Goal: Task Accomplishment & Management: Manage account settings

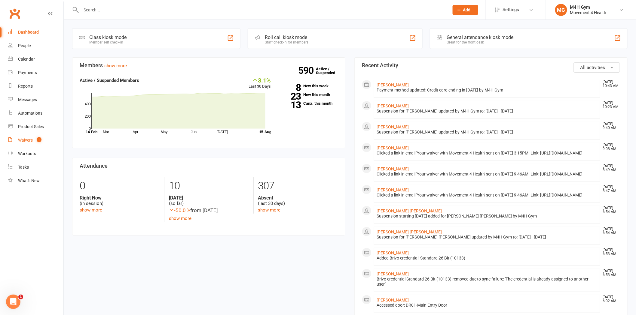
click at [25, 142] on div "Waivers" at bounding box center [25, 140] width 15 height 5
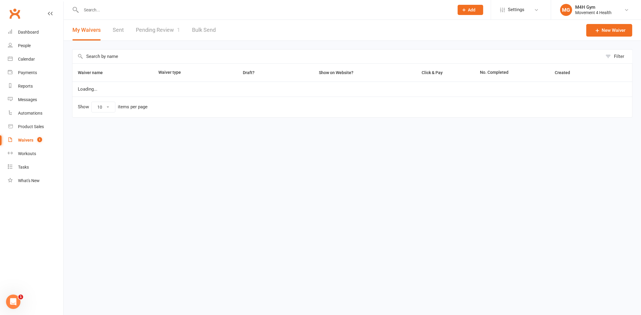
click at [164, 33] on link "Pending Review 1" at bounding box center [158, 30] width 44 height 21
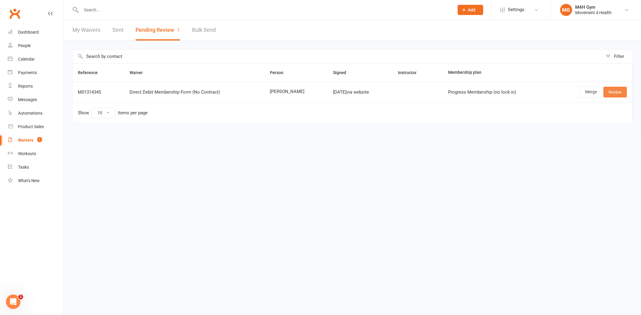
click at [612, 91] on link "Review" at bounding box center [614, 92] width 23 height 11
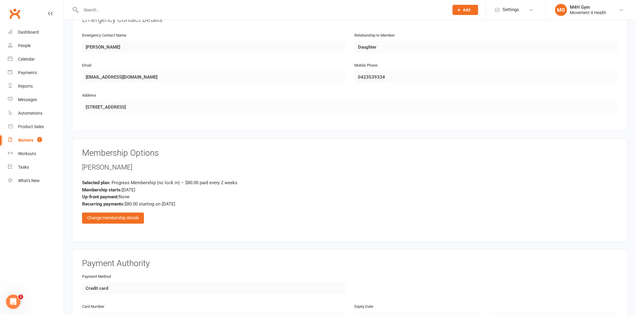
scroll to position [334, 0]
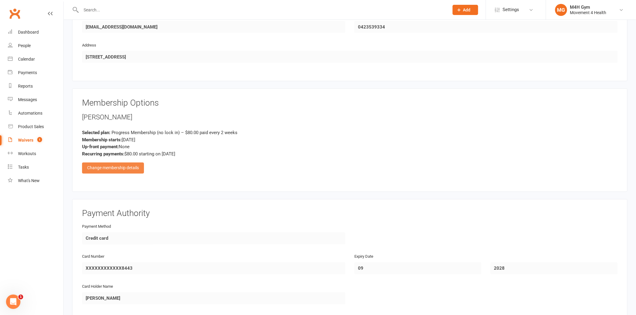
click at [113, 164] on div "Change membership details" at bounding box center [113, 168] width 62 height 11
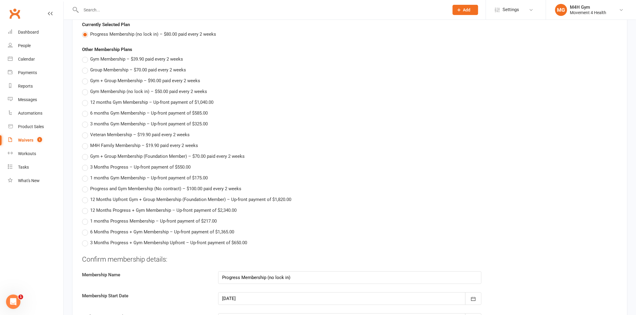
scroll to position [500, 0]
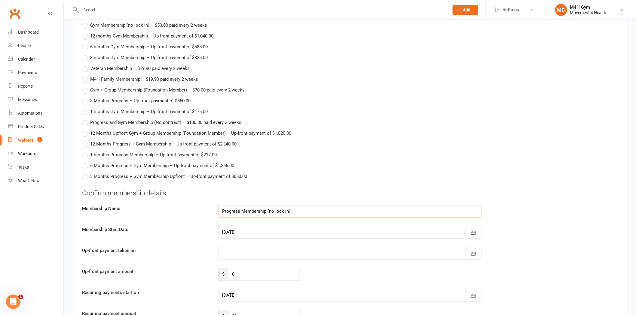
click at [287, 205] on input "Progress Membership (no lock in)" at bounding box center [349, 211] width 263 height 13
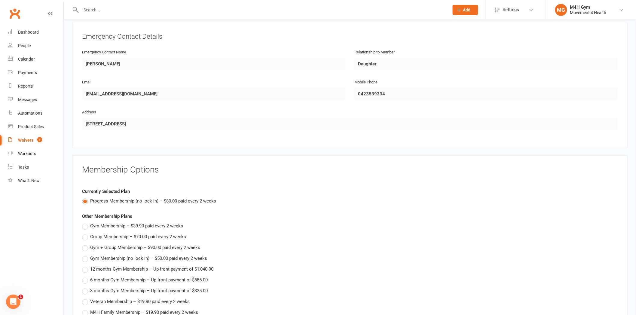
scroll to position [300, 0]
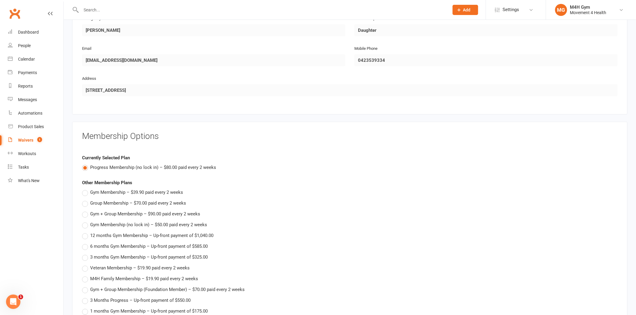
click at [132, 222] on span "Gym Membership (no lock in) – $50.00 paid every 2 weeks" at bounding box center [148, 225] width 117 height 6
click at [86, 222] on input "Gym Membership (no lock in) – $50.00 paid every 2 weeks" at bounding box center [84, 222] width 4 height 0
type input "Gym Membership (no lock in)"
type input "50"
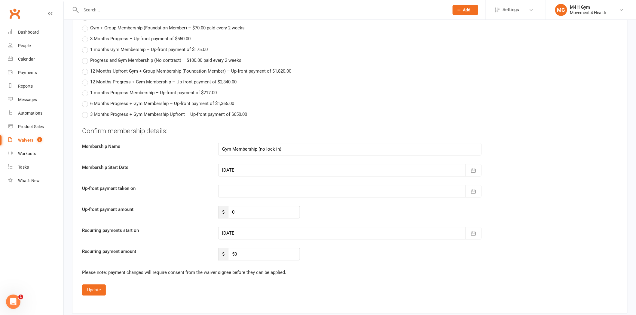
scroll to position [544, 0]
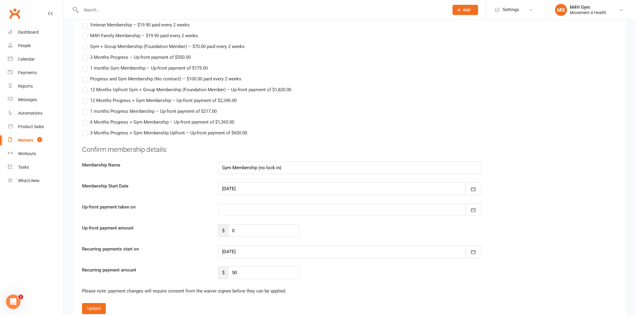
click at [263, 190] on div at bounding box center [349, 189] width 263 height 13
click at [308, 246] on button "15" at bounding box center [308, 249] width 13 height 11
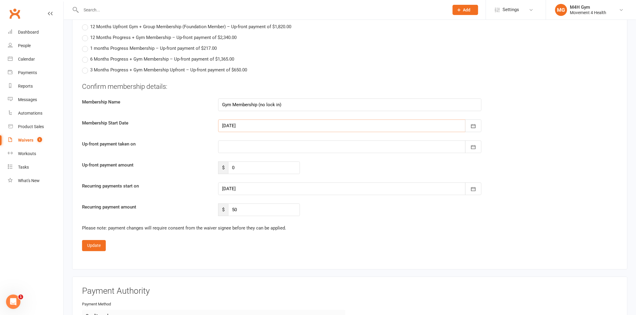
scroll to position [644, 0]
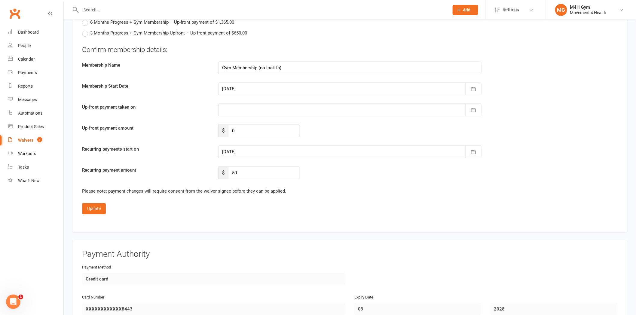
click at [258, 147] on div at bounding box center [349, 152] width 263 height 13
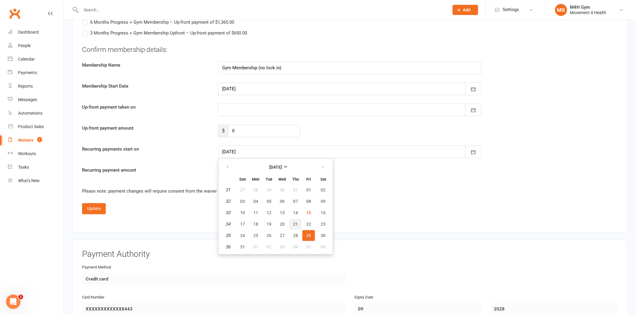
click at [293, 222] on span "21" at bounding box center [295, 224] width 5 height 5
type input "21 Aug 2025"
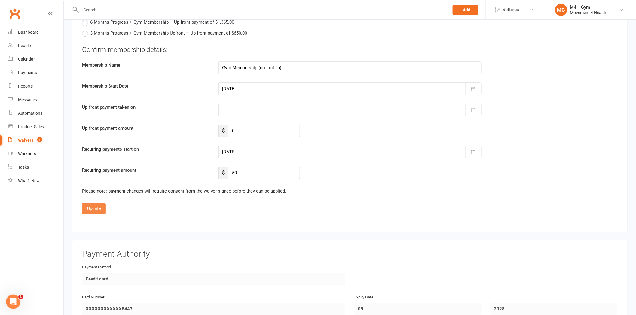
click at [101, 204] on button "Update" at bounding box center [94, 208] width 24 height 11
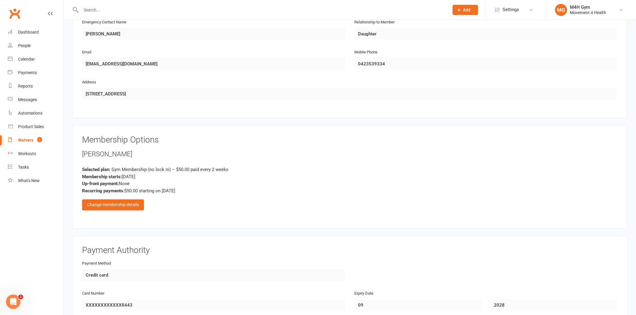
scroll to position [460, 0]
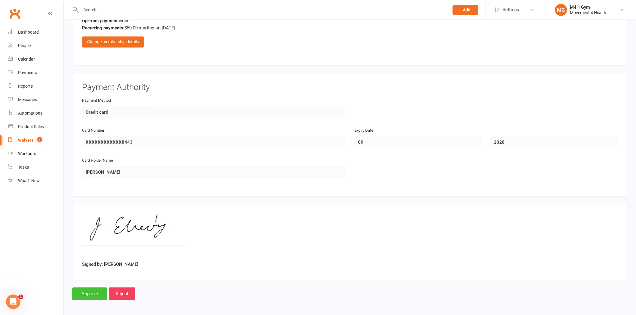
click at [99, 288] on input "Approve" at bounding box center [89, 294] width 35 height 13
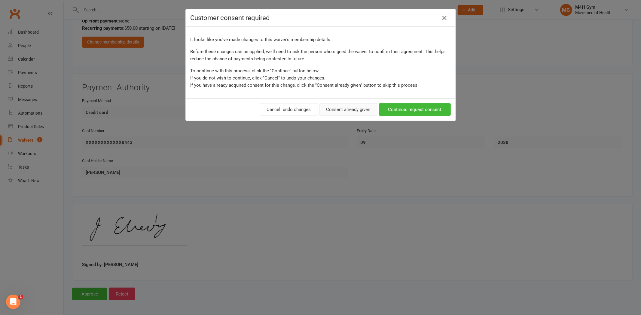
click at [359, 111] on button "Consent already given" at bounding box center [348, 109] width 58 height 13
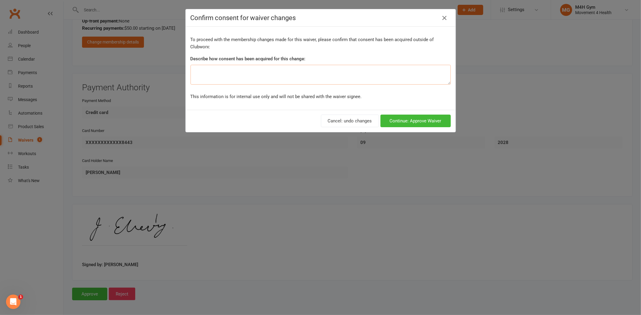
click at [322, 78] on textarea at bounding box center [320, 75] width 260 height 20
type textarea "She came into the gym and we signed up her continued"
click at [396, 123] on button "Continue: Approve Waiver" at bounding box center [415, 121] width 70 height 13
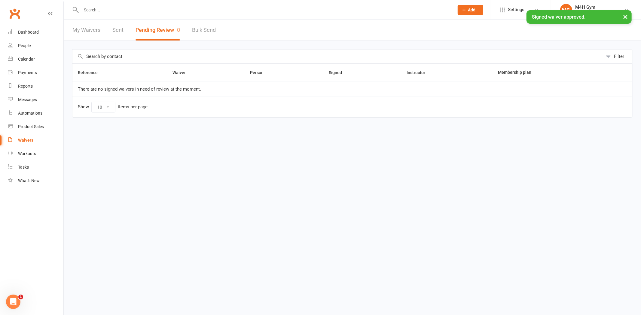
click at [128, 10] on div "× Signed waiver approved." at bounding box center [316, 10] width 633 height 0
click at [104, 10] on div "× Signed waiver approved." at bounding box center [316, 10] width 633 height 0
click at [99, 7] on input "text" at bounding box center [264, 10] width 370 height 8
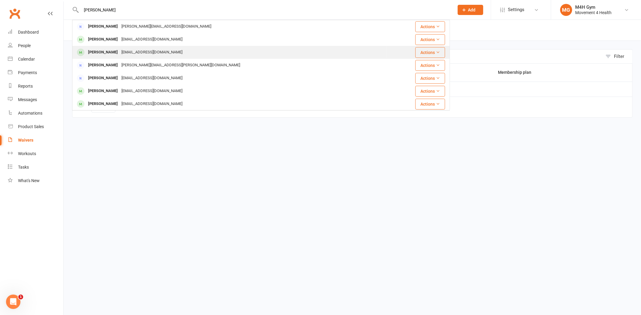
type input "jan e"
click at [120, 49] on div "janelvery49@gmail.com" at bounding box center [152, 52] width 65 height 9
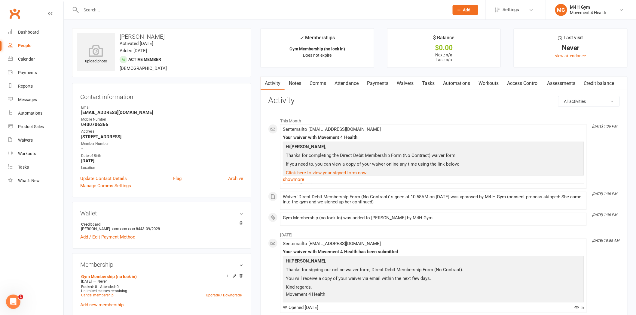
click at [140, 12] on input "text" at bounding box center [261, 10] width 365 height 8
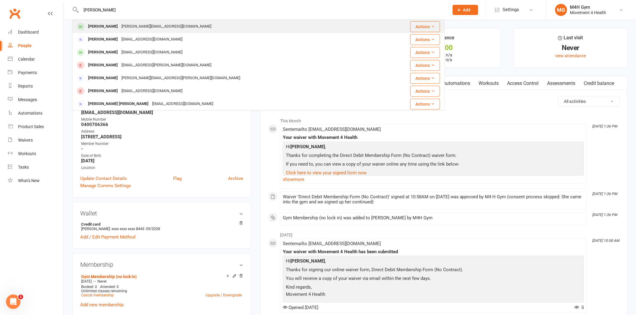
type input "ken"
click at [109, 23] on div "[PERSON_NAME]" at bounding box center [102, 26] width 33 height 9
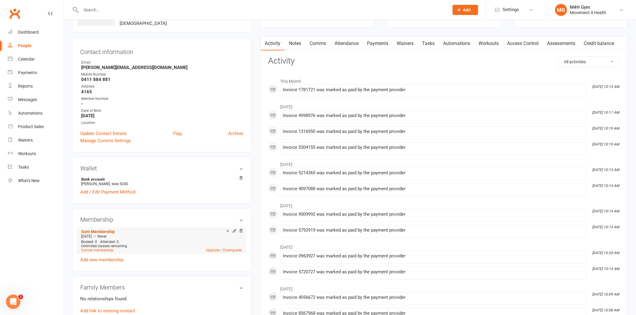
scroll to position [133, 0]
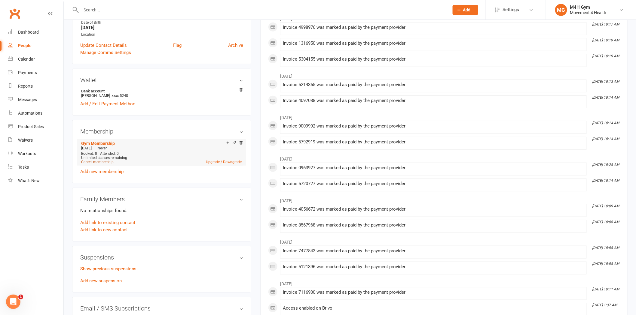
click at [101, 162] on link "Cancel membership" at bounding box center [97, 162] width 32 height 4
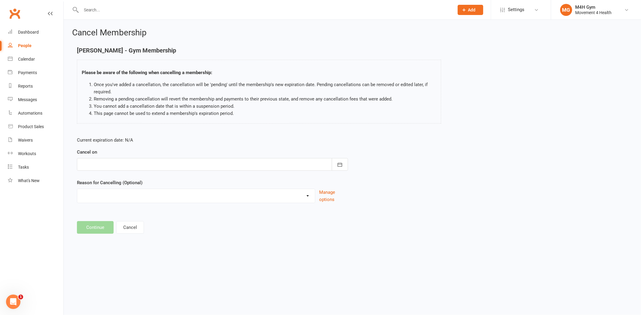
click at [158, 170] on div at bounding box center [212, 164] width 271 height 13
click at [214, 252] on html "Prospect Member Non-attending contact Class / event Appointment Task Membership…" at bounding box center [320, 126] width 641 height 252
click at [109, 163] on div at bounding box center [212, 164] width 271 height 13
click at [179, 178] on icon "button" at bounding box center [181, 180] width 4 height 5
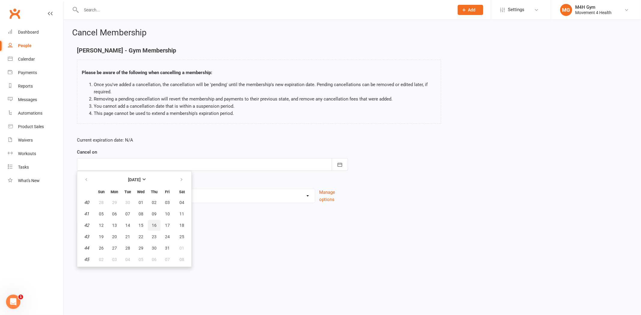
click at [153, 226] on span "16" at bounding box center [154, 225] width 5 height 5
type input "16 Oct 2025"
click at [114, 202] on div "Holiday Injury Other reason" at bounding box center [196, 196] width 238 height 14
click at [126, 200] on select "Holiday Injury Other reason" at bounding box center [196, 195] width 238 height 12
select select "2"
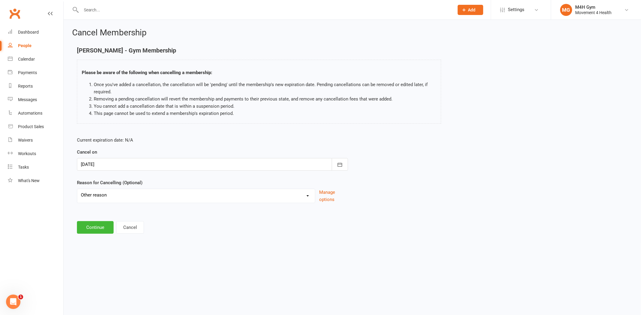
click at [77, 189] on select "Holiday Injury Other reason" at bounding box center [196, 195] width 238 height 12
click at [101, 228] on input at bounding box center [212, 227] width 271 height 13
type input "Not attending"
click at [92, 255] on button "Continue" at bounding box center [95, 258] width 37 height 13
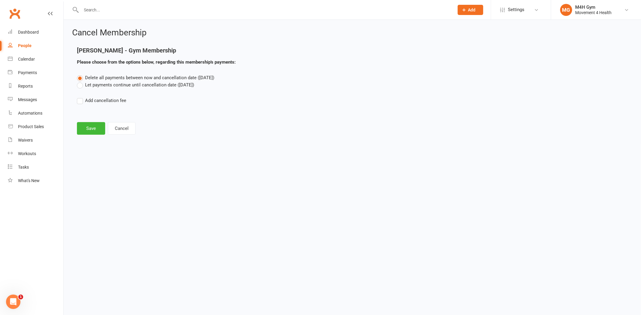
click at [106, 82] on label "Let payments continue until cancellation date (Oct 16, 2025)" at bounding box center [135, 84] width 117 height 7
click at [81, 81] on input "Let payments continue until cancellation date (Oct 16, 2025)" at bounding box center [79, 81] width 4 height 0
click at [88, 123] on button "Save" at bounding box center [91, 128] width 28 height 13
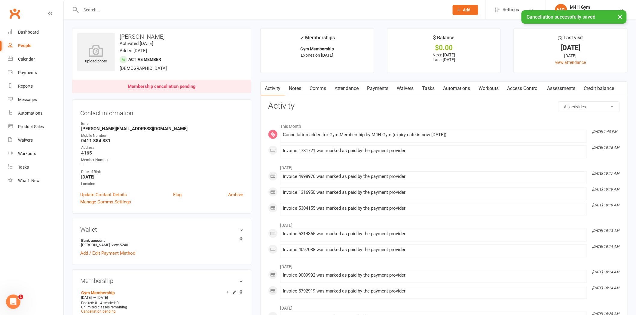
click at [384, 87] on link "Payments" at bounding box center [378, 89] width 30 height 14
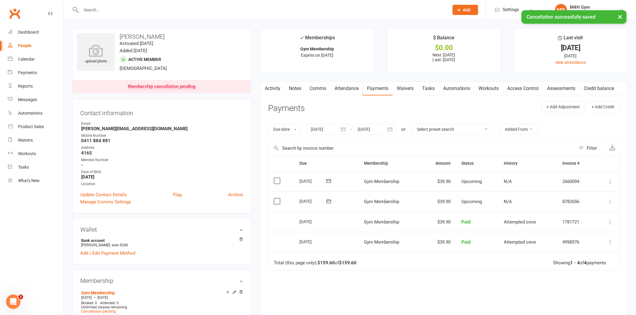
click at [374, 131] on div at bounding box center [375, 129] width 42 height 11
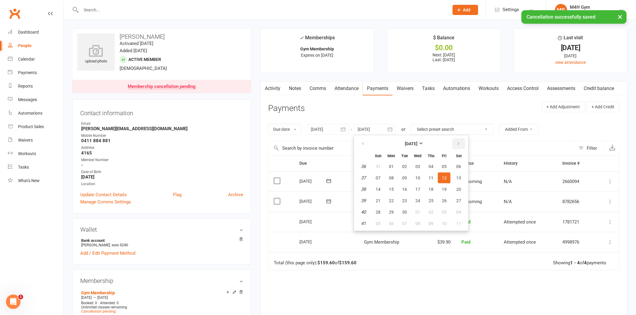
click at [452, 145] on button "button" at bounding box center [458, 143] width 13 height 11
click at [428, 191] on button "16" at bounding box center [430, 189] width 13 height 11
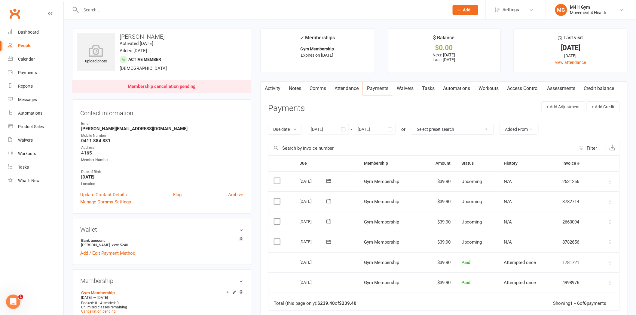
click at [366, 127] on div at bounding box center [375, 129] width 42 height 11
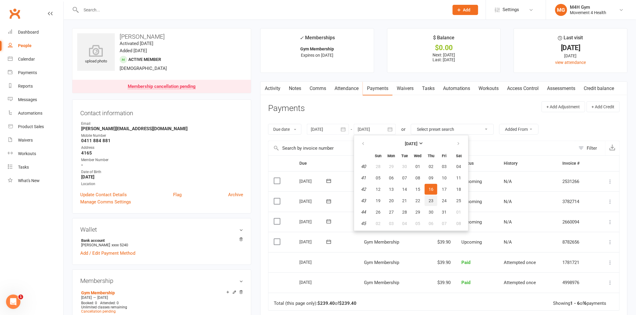
click at [431, 199] on span "23" at bounding box center [430, 201] width 5 height 5
type input "23 Oct 2025"
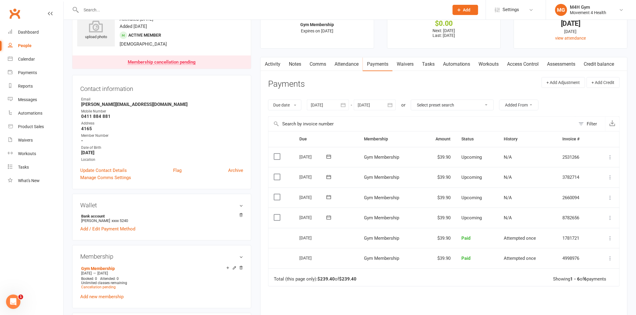
scroll to position [100, 0]
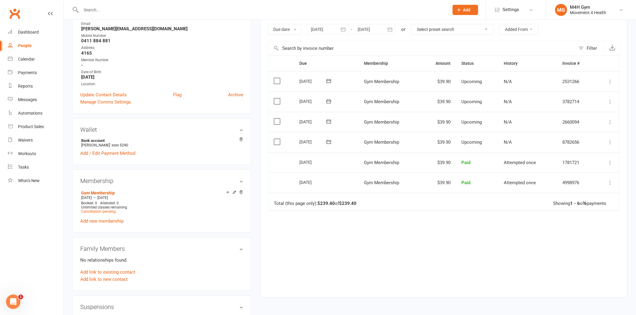
click at [167, 9] on input "text" at bounding box center [261, 10] width 365 height 8
paste input "Noeline Taylor"
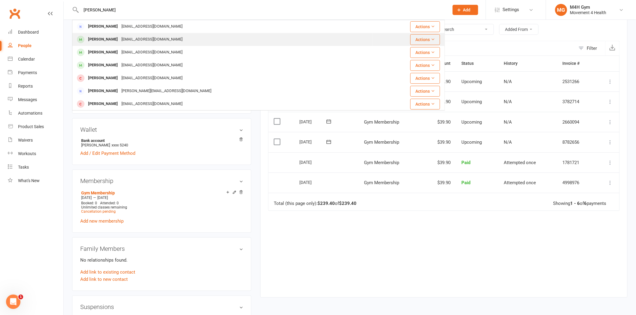
type input "Noeline Taylor"
click at [129, 38] on div "kevandnoel@gmail.com" at bounding box center [152, 39] width 65 height 9
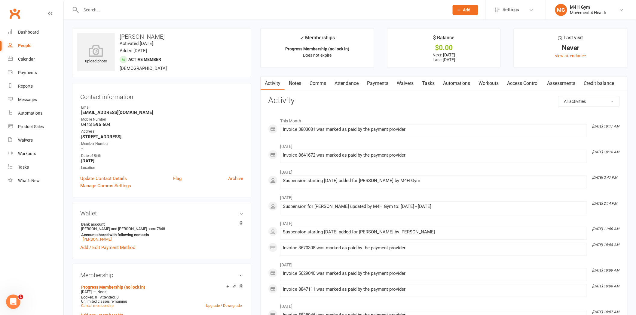
click at [151, 12] on input "text" at bounding box center [261, 10] width 365 height 8
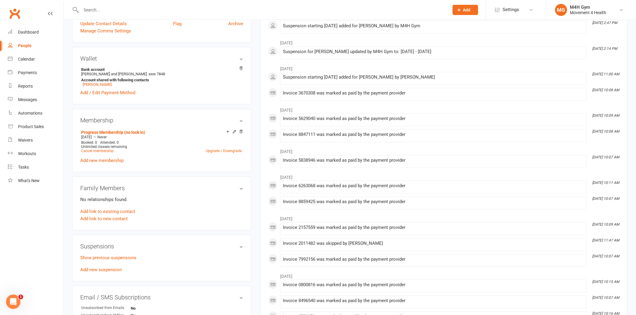
scroll to position [167, 0]
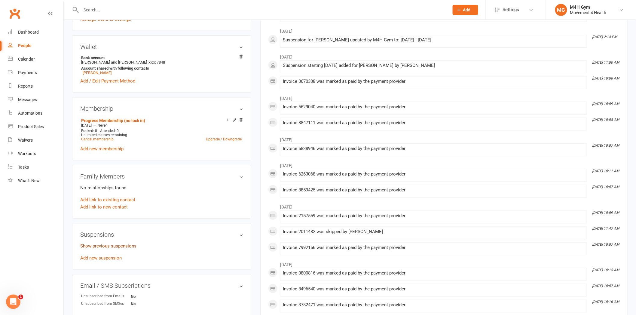
click at [112, 244] on link "Show previous suspensions" at bounding box center [108, 246] width 56 height 5
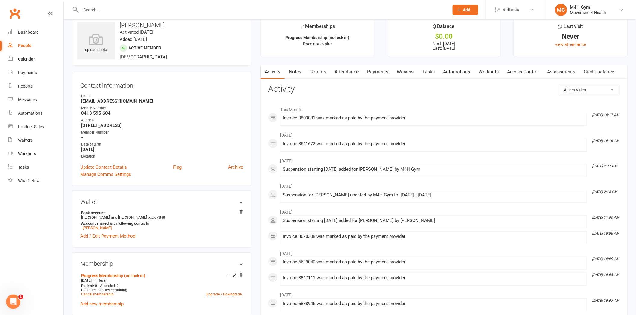
scroll to position [0, 0]
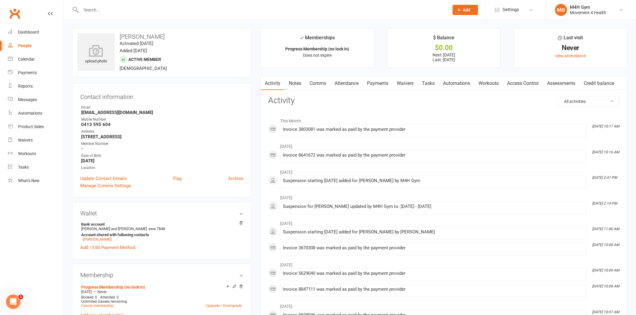
click at [367, 83] on link "Payments" at bounding box center [378, 84] width 30 height 14
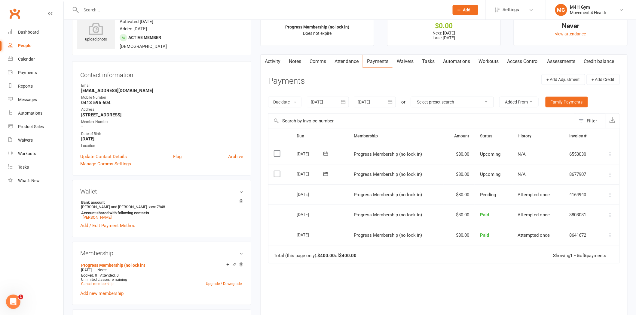
scroll to position [33, 0]
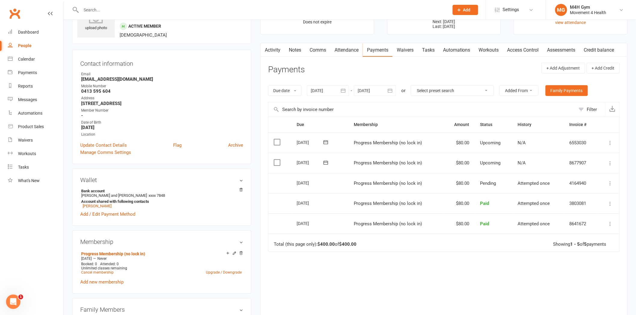
click at [329, 90] on div at bounding box center [328, 90] width 42 height 11
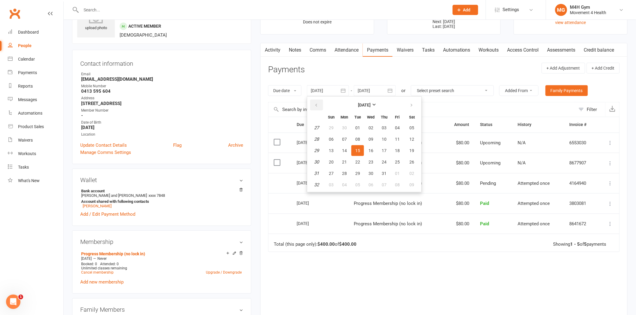
click at [313, 106] on button "button" at bounding box center [316, 105] width 13 height 11
click at [342, 138] on span "05" at bounding box center [344, 139] width 5 height 5
type input "05 May 2025"
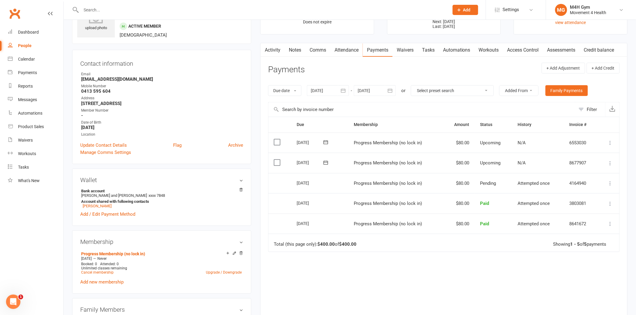
click at [371, 90] on div at bounding box center [375, 90] width 42 height 11
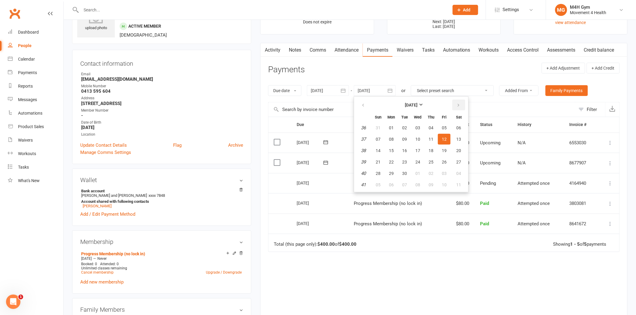
click at [460, 104] on button "button" at bounding box center [458, 105] width 13 height 11
click at [460, 108] on button "button" at bounding box center [458, 105] width 13 height 11
click at [433, 136] on button "06" at bounding box center [430, 139] width 13 height 11
type input "06 Nov 2025"
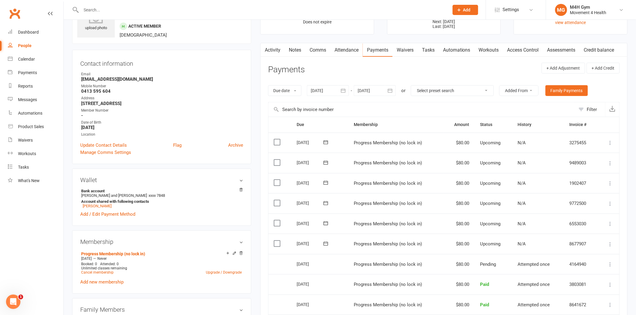
click at [154, 7] on input "text" at bounding box center [261, 10] width 365 height 8
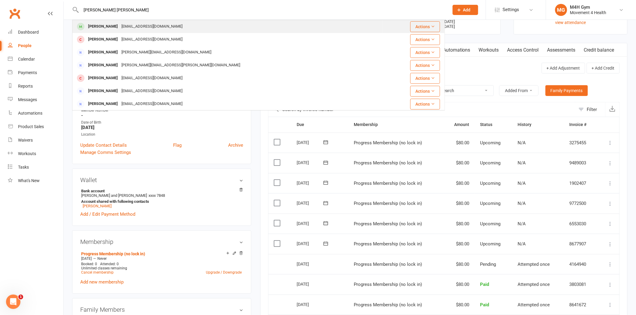
type input "donna wes"
click at [129, 28] on div "westies@smartchat.net.au" at bounding box center [152, 26] width 65 height 9
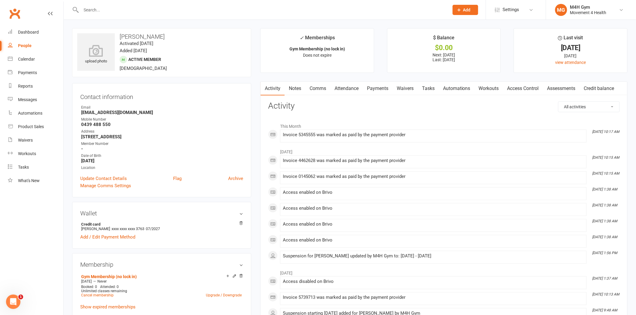
scroll to position [33, 0]
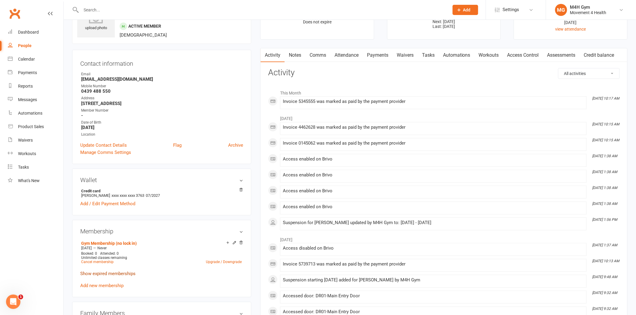
click at [113, 274] on link "Show expired memberships" at bounding box center [107, 273] width 55 height 5
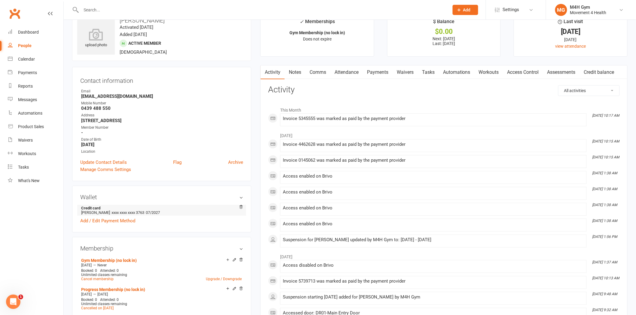
scroll to position [0, 0]
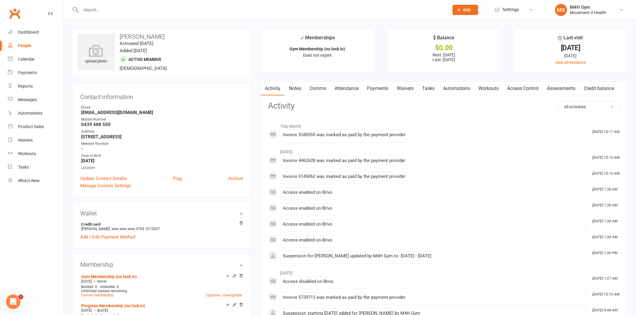
click at [376, 84] on link "Payments" at bounding box center [378, 89] width 30 height 14
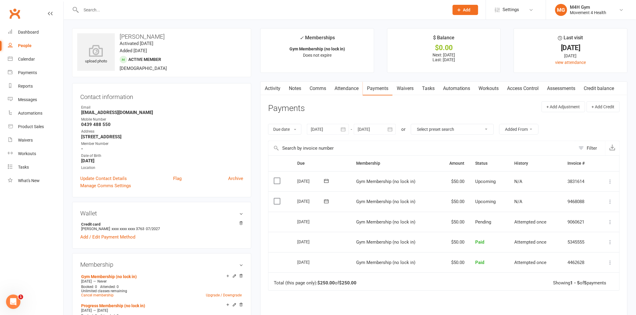
click at [8, 16] on link "Clubworx" at bounding box center [14, 13] width 15 height 15
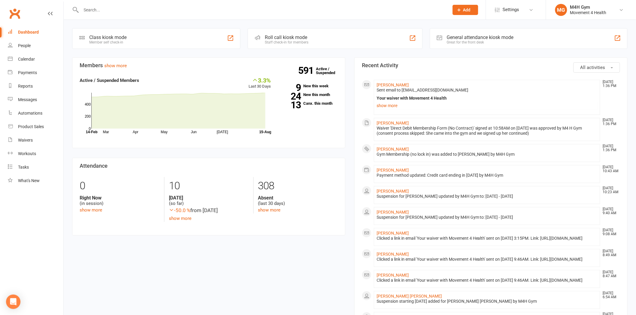
click at [139, 6] on input "text" at bounding box center [261, 10] width 365 height 8
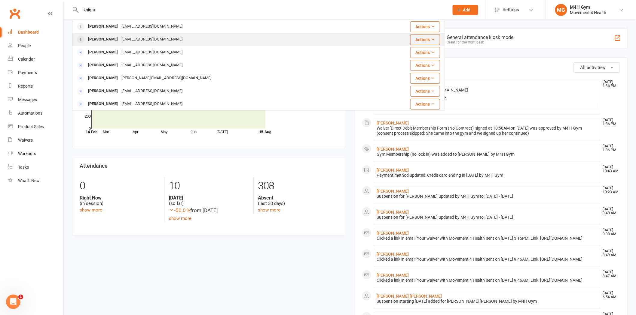
type input "knight"
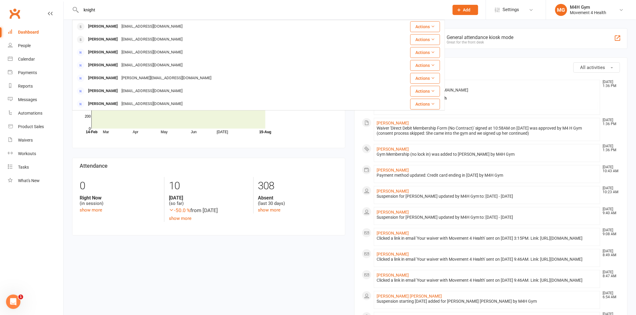
drag, startPoint x: 141, startPoint y: 39, endPoint x: 117, endPoint y: 29, distance: 26.7
click at [120, 29] on div "l.knight1915@gmail.com" at bounding box center [152, 26] width 65 height 9
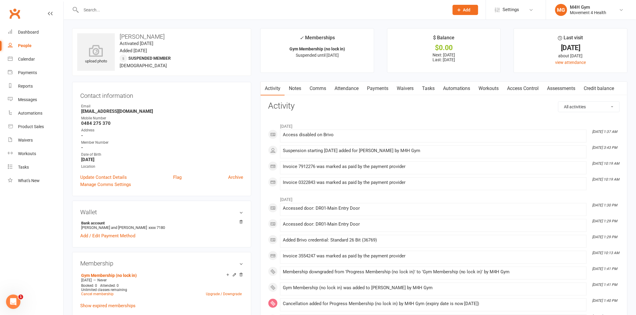
click at [145, 35] on h3 "[PERSON_NAME]" at bounding box center [161, 36] width 169 height 7
copy h3 "Knight"
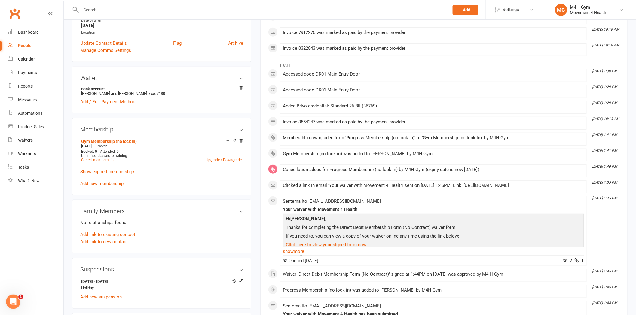
scroll to position [200, 0]
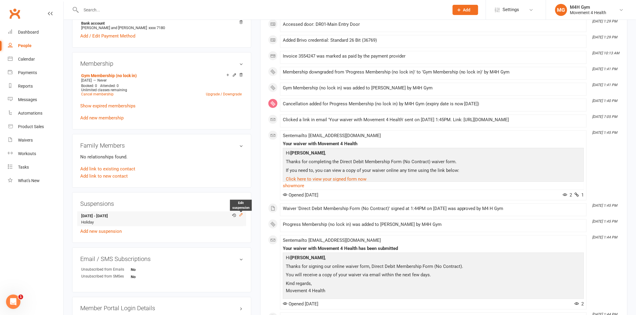
click at [241, 215] on icon at bounding box center [241, 215] width 4 height 4
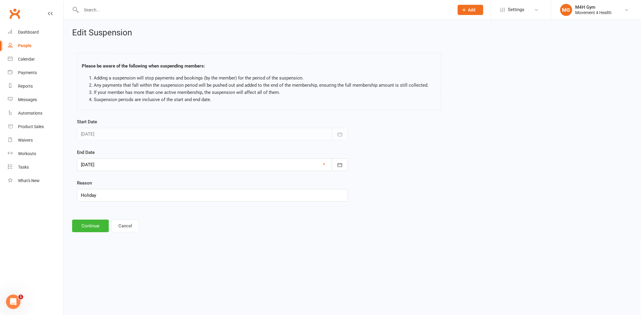
click at [121, 162] on div at bounding box center [212, 165] width 271 height 13
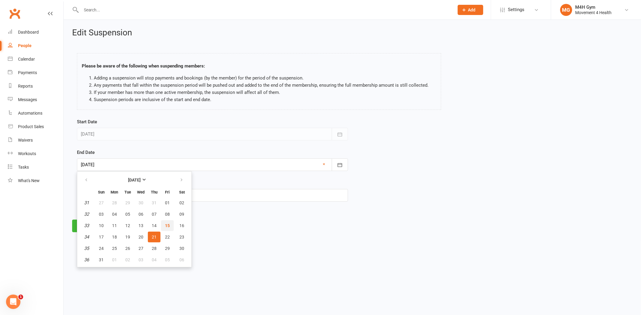
click at [165, 223] on span "15" at bounding box center [167, 225] width 5 height 5
type input "15 Aug 2025"
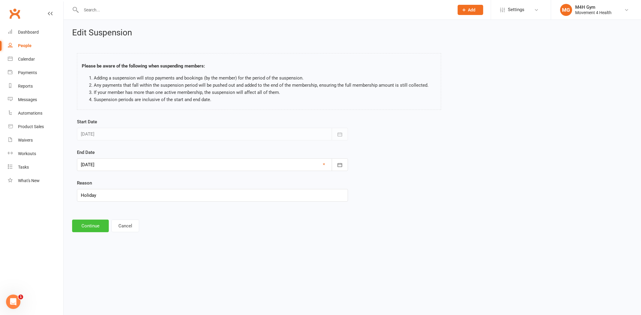
click at [89, 225] on button "Continue" at bounding box center [90, 226] width 37 height 13
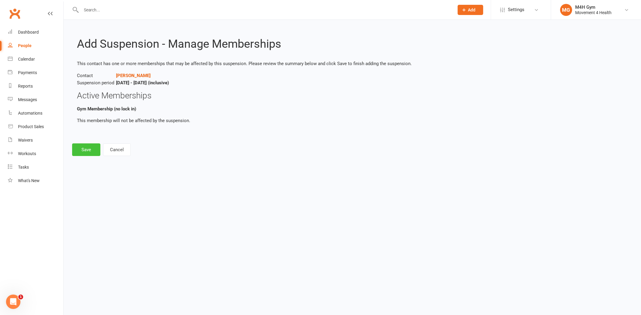
click at [77, 146] on button "Save" at bounding box center [86, 150] width 28 height 13
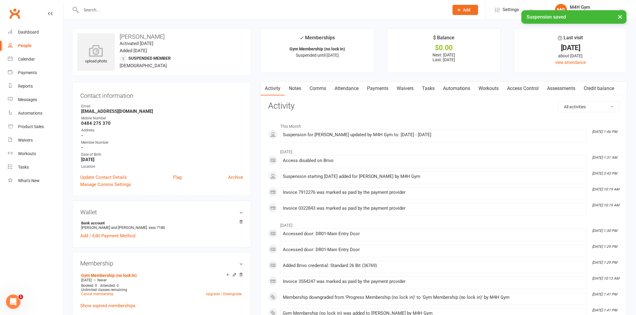
click at [512, 90] on link "Access Control" at bounding box center [523, 89] width 40 height 14
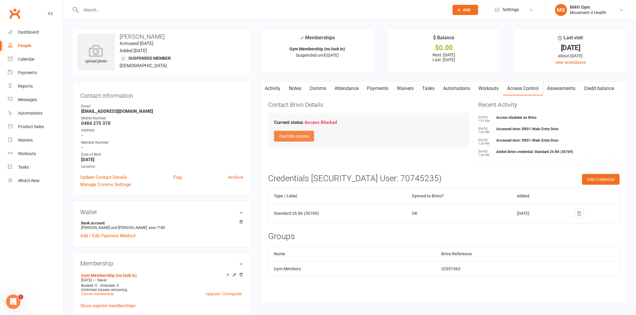
click at [304, 138] on button "Override Access" at bounding box center [294, 136] width 40 height 11
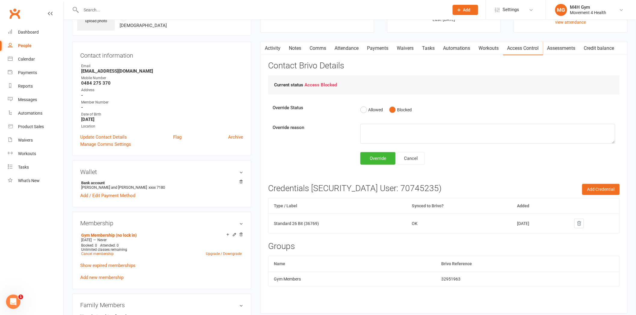
scroll to position [33, 0]
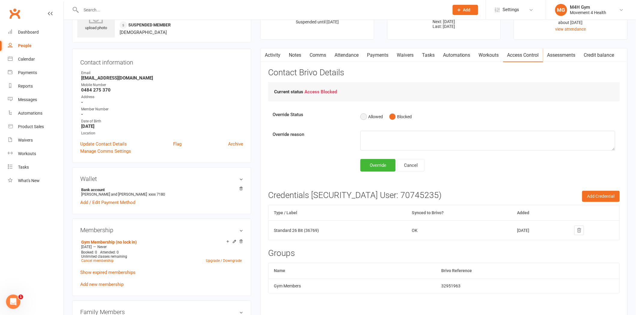
click at [364, 117] on button "Allowed" at bounding box center [371, 116] width 23 height 11
click at [377, 166] on div "Override" at bounding box center [377, 165] width 35 height 13
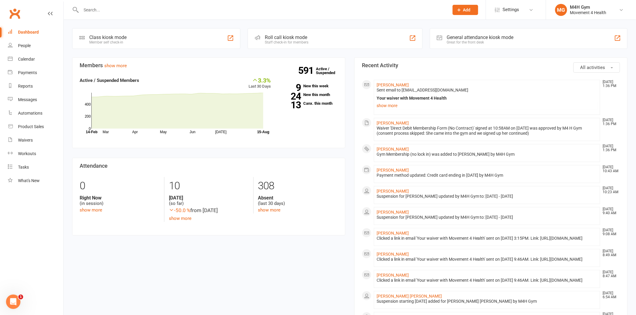
click at [189, 11] on input "text" at bounding box center [261, 10] width 365 height 8
paste input "Knight"
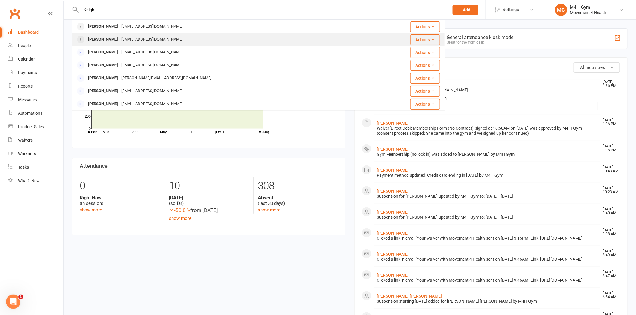
type input "Knight"
click at [123, 34] on div "John Knight goggles66@bigpond.com" at bounding box center [222, 39] width 299 height 12
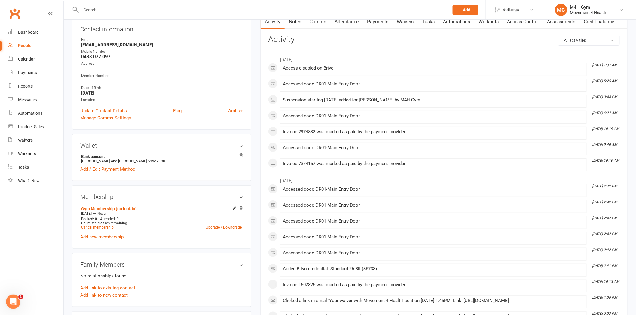
scroll to position [167, 0]
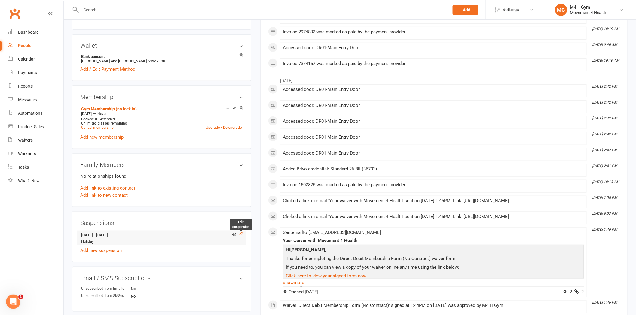
click at [241, 234] on icon at bounding box center [241, 234] width 4 height 4
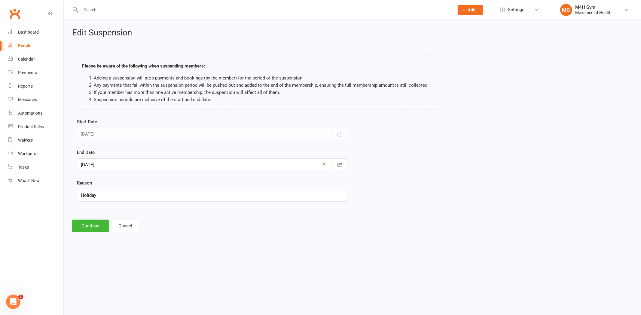
click at [146, 159] on div at bounding box center [212, 165] width 271 height 13
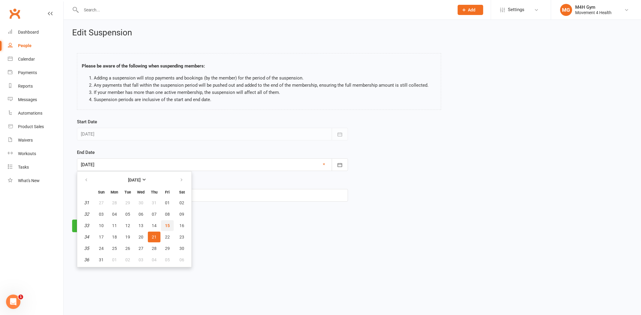
click at [166, 223] on span "15" at bounding box center [167, 225] width 5 height 5
type input "[DATE]"
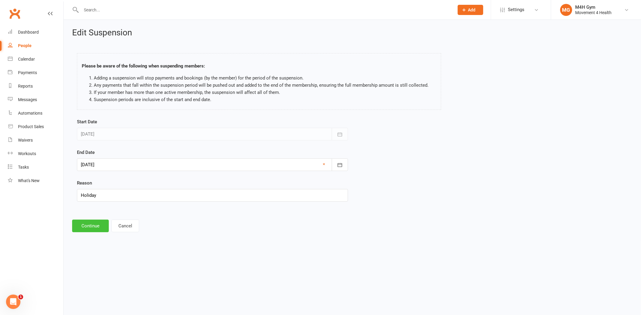
click at [86, 227] on button "Continue" at bounding box center [90, 226] width 37 height 13
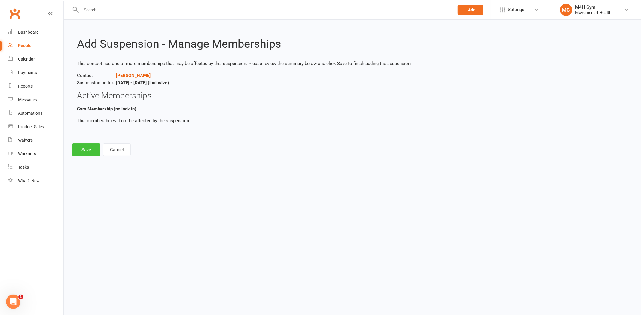
click at [89, 149] on button "Save" at bounding box center [86, 150] width 28 height 13
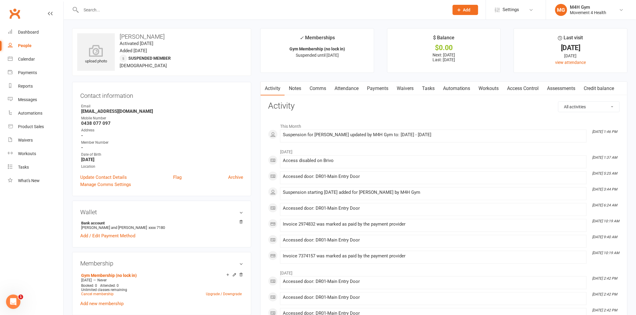
click at [524, 90] on link "Access Control" at bounding box center [523, 89] width 40 height 14
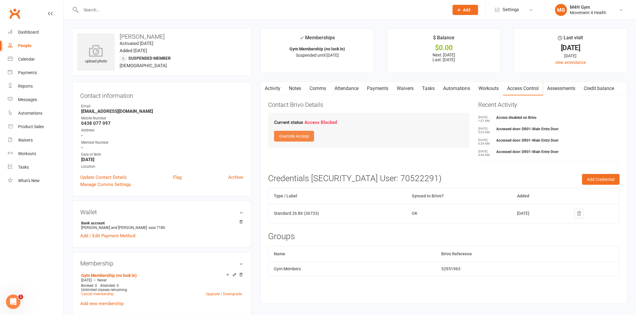
click at [304, 137] on button "Override Access" at bounding box center [294, 136] width 40 height 11
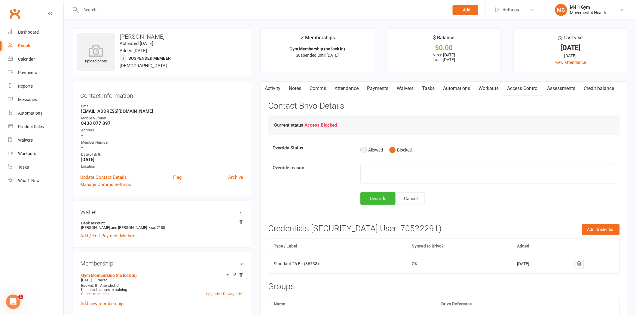
click at [365, 147] on button "Allowed" at bounding box center [371, 149] width 23 height 11
click at [369, 199] on div "Override" at bounding box center [377, 199] width 35 height 13
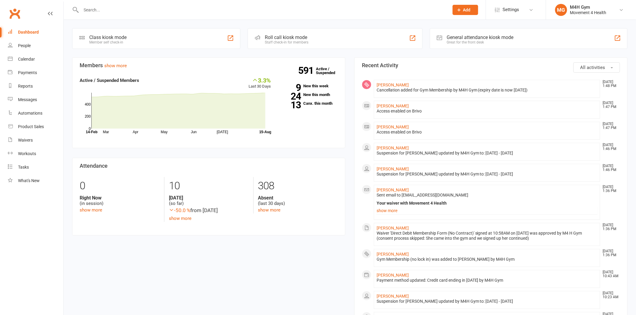
click at [130, 10] on input "text" at bounding box center [261, 10] width 365 height 8
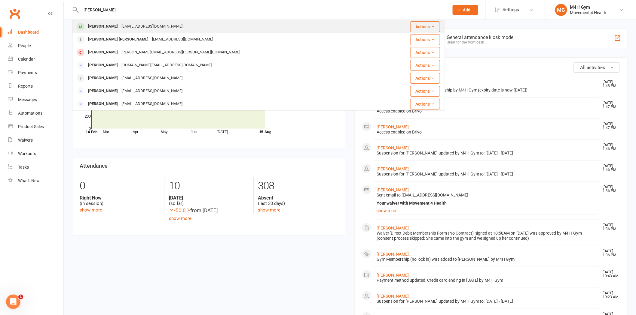
type input "[PERSON_NAME]"
click at [137, 29] on div "[EMAIL_ADDRESS][DOMAIN_NAME]" at bounding box center [152, 26] width 65 height 9
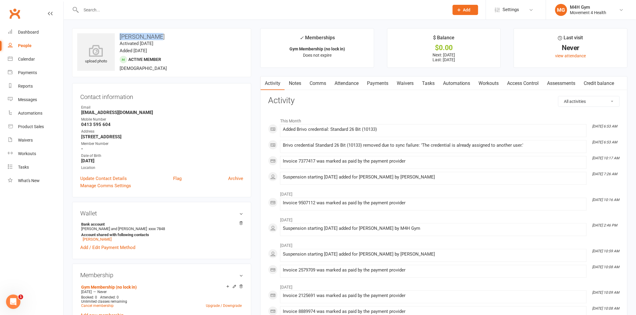
drag, startPoint x: 153, startPoint y: 35, endPoint x: 119, endPoint y: 37, distance: 33.7
click at [119, 37] on h3 "[PERSON_NAME]" at bounding box center [161, 36] width 169 height 7
copy h3 "[PERSON_NAME]"
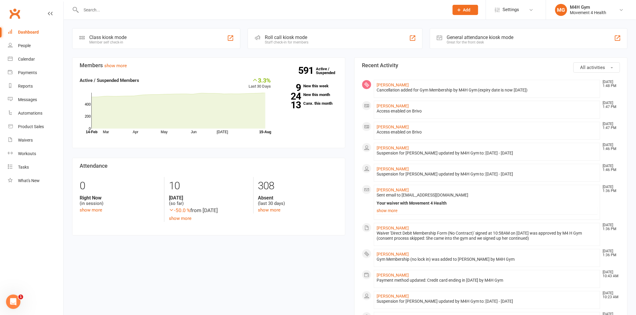
click at [141, 11] on input "text" at bounding box center [261, 10] width 365 height 8
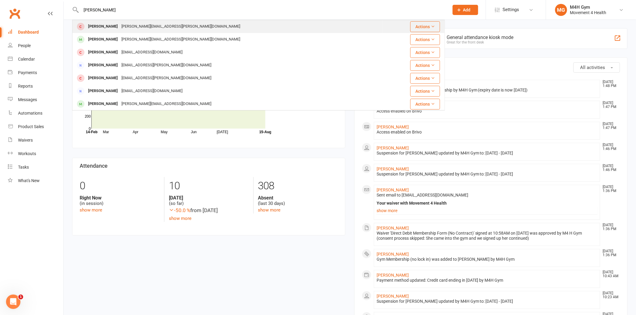
type input "[PERSON_NAME]"
click at [109, 26] on div "[PERSON_NAME]" at bounding box center [102, 26] width 33 height 9
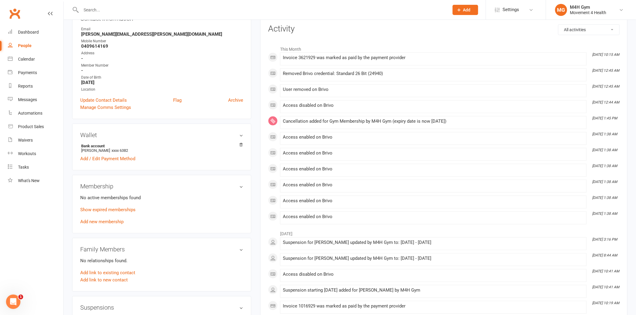
scroll to position [100, 0]
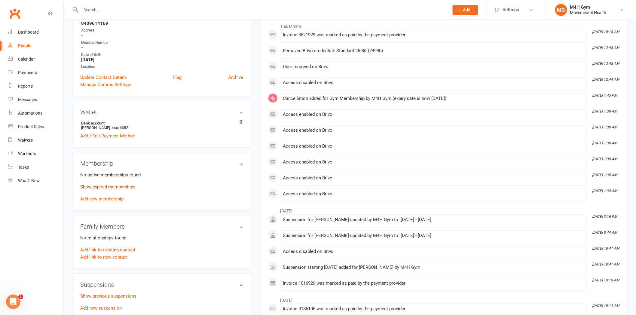
click at [120, 187] on link "Show expired memberships" at bounding box center [107, 186] width 55 height 5
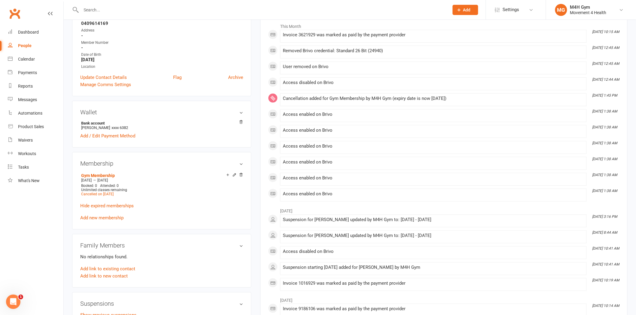
click at [126, 7] on input "text" at bounding box center [261, 10] width 365 height 8
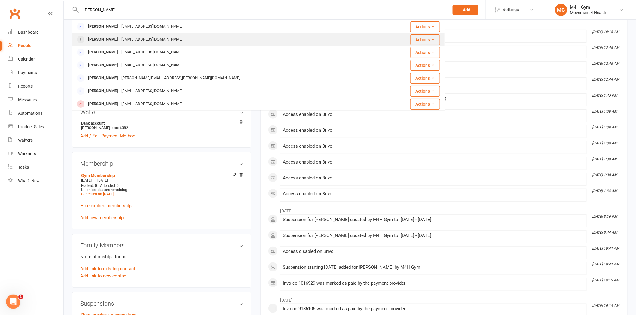
type input "[PERSON_NAME]"
click at [126, 35] on div "[EMAIL_ADDRESS][DOMAIN_NAME]" at bounding box center [152, 39] width 65 height 9
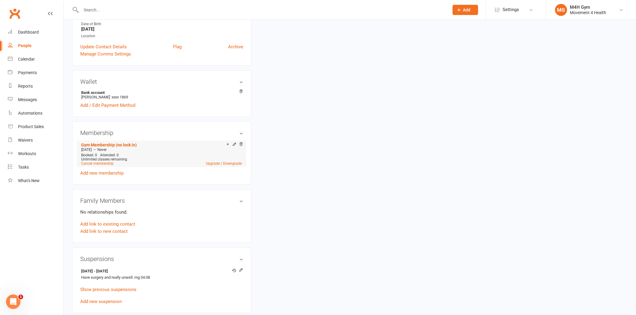
scroll to position [133, 0]
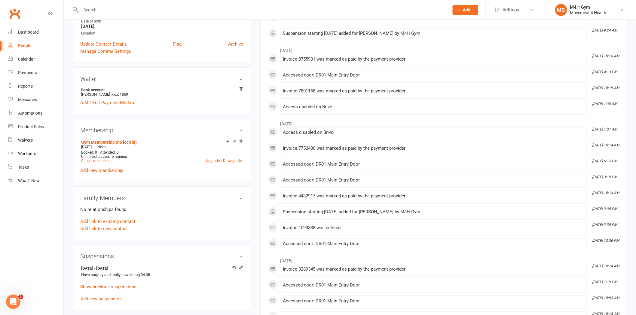
click at [159, 10] on input "text" at bounding box center [261, 10] width 365 height 8
paste input "eonie [PERSON_NAME]"
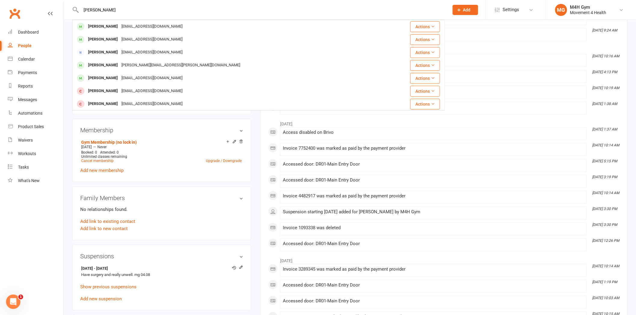
click at [116, 10] on input "[PERSON_NAME]" at bounding box center [261, 10] width 365 height 8
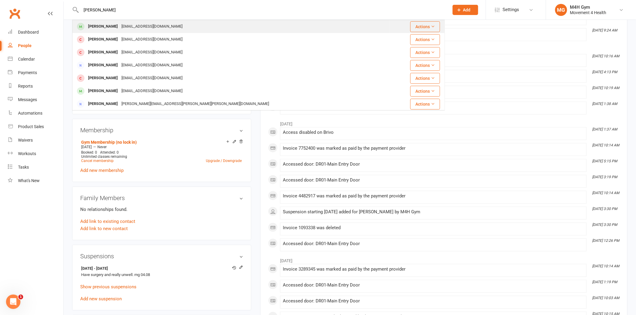
type input "[PERSON_NAME]"
click at [120, 23] on div "[EMAIL_ADDRESS][DOMAIN_NAME]" at bounding box center [152, 26] width 65 height 9
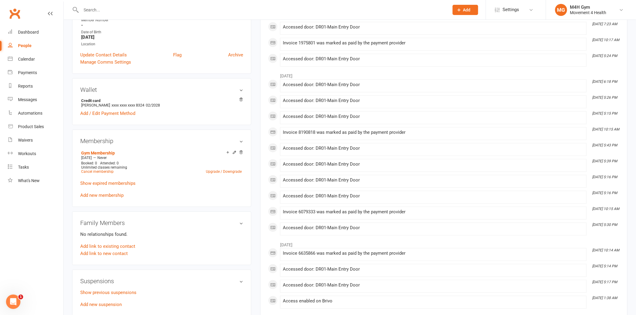
scroll to position [133, 0]
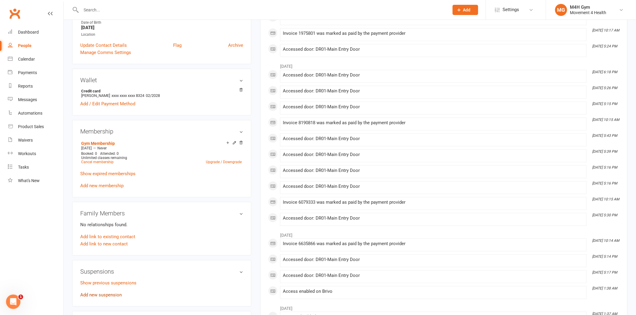
click at [99, 298] on link "Add new suspension" at bounding box center [100, 295] width 41 height 5
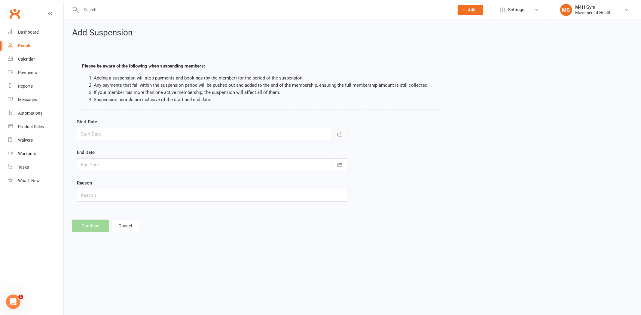
click at [342, 137] on icon "button" at bounding box center [340, 135] width 6 height 6
click at [165, 193] on span "15" at bounding box center [167, 195] width 5 height 5
type input "[DATE]"
click at [199, 165] on div at bounding box center [212, 165] width 271 height 13
click at [165, 258] on span "05" at bounding box center [167, 260] width 5 height 5
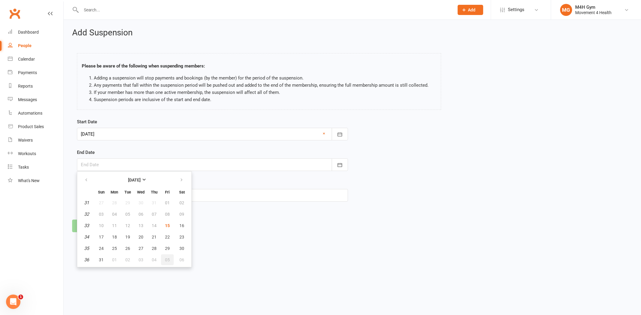
type input "[DATE]"
click at [147, 199] on input "text" at bounding box center [212, 195] width 271 height 13
type input "S"
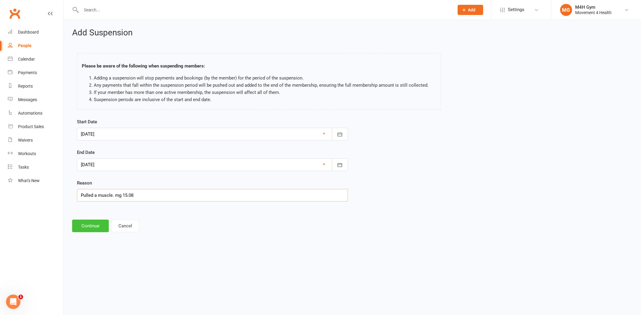
type input "Pulled a muscle. mg 15.08"
click at [94, 226] on button "Continue" at bounding box center [90, 226] width 37 height 13
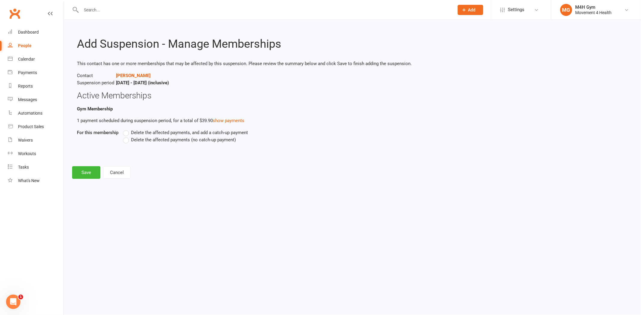
click at [154, 139] on span "Delete the affected payments (no catch-up payment)" at bounding box center [183, 139] width 105 height 6
click at [127, 136] on input "Delete the affected payments (no catch-up payment)" at bounding box center [125, 136] width 4 height 0
click at [81, 173] on button "Save" at bounding box center [86, 172] width 28 height 13
